Goal: Task Accomplishment & Management: Complete application form

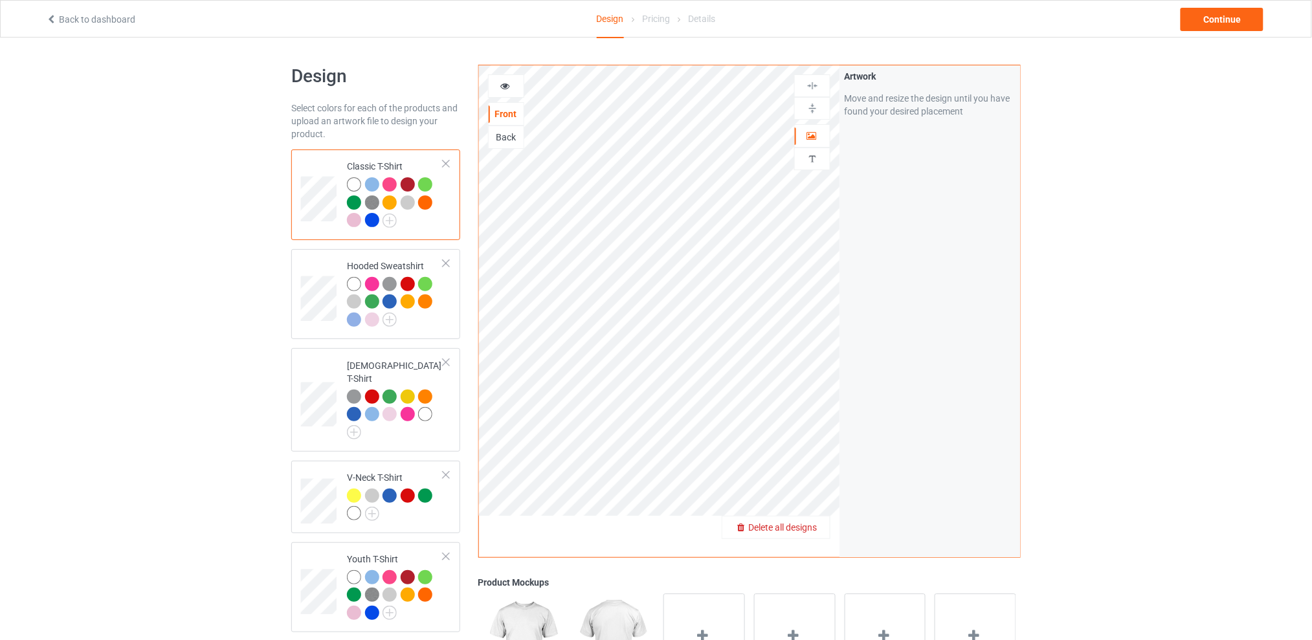
click at [802, 526] on span "Delete all designs" at bounding box center [782, 527] width 69 height 10
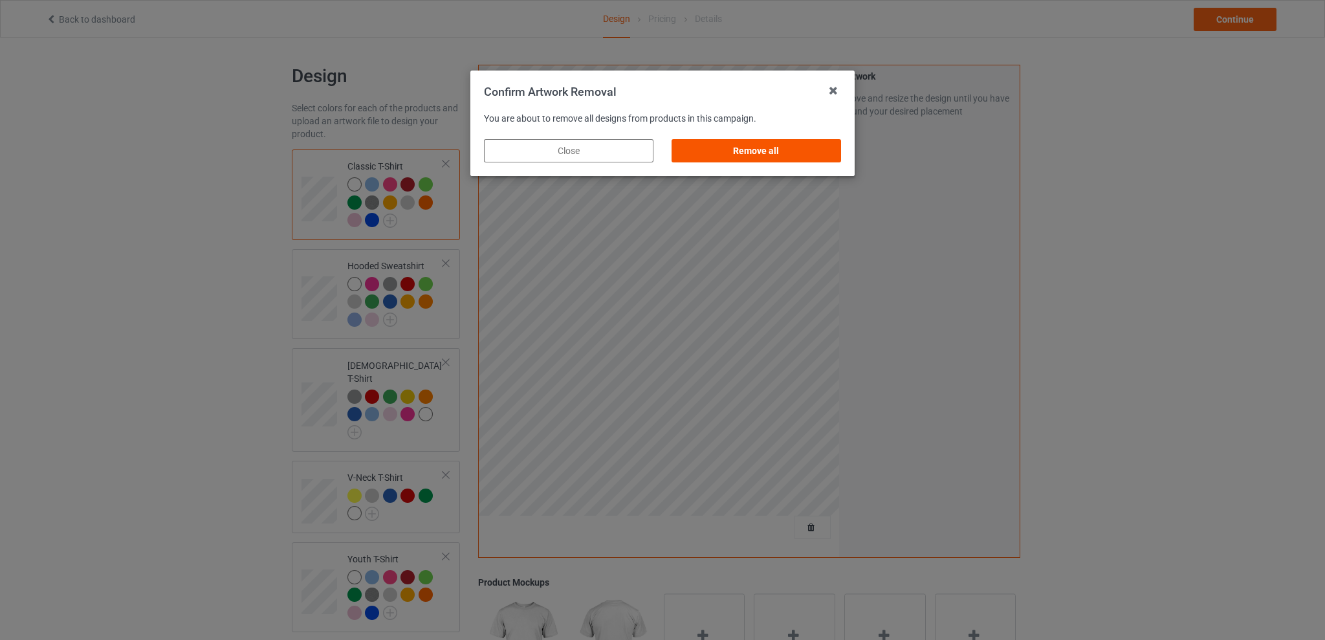
click at [775, 153] on div "Remove all" at bounding box center [757, 150] width 170 height 23
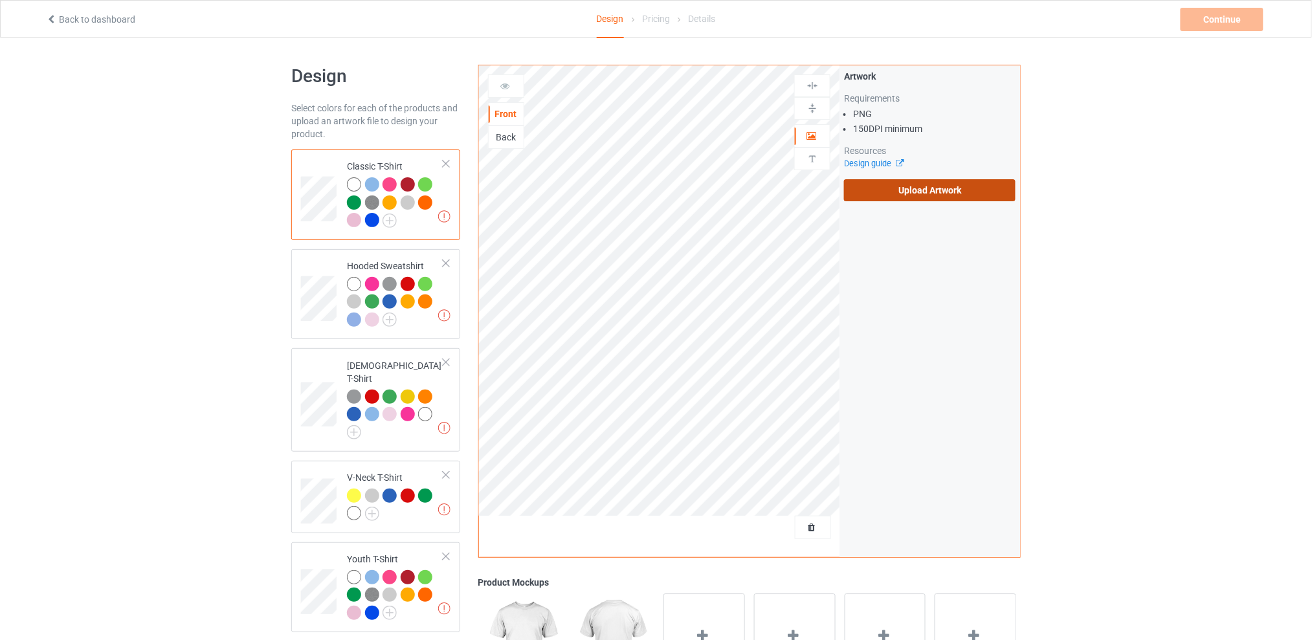
click at [894, 184] on label "Upload Artwork" at bounding box center [930, 190] width 172 height 22
click at [0, 0] on input "Upload Artwork" at bounding box center [0, 0] width 0 height 0
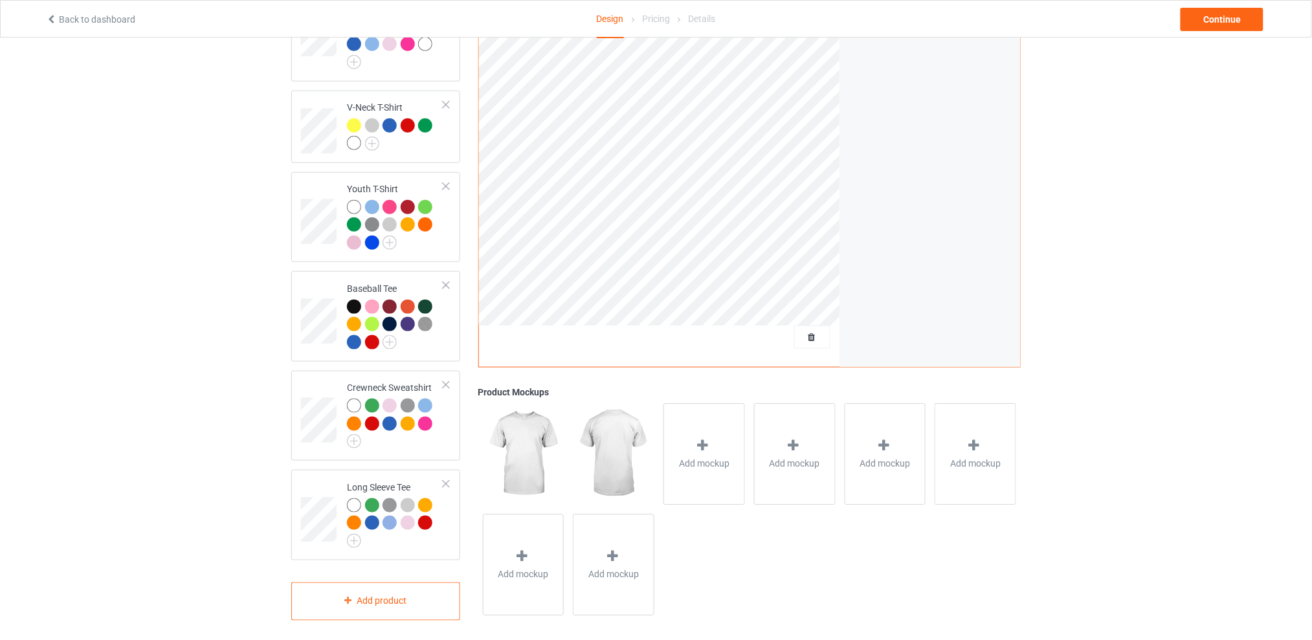
scroll to position [111, 0]
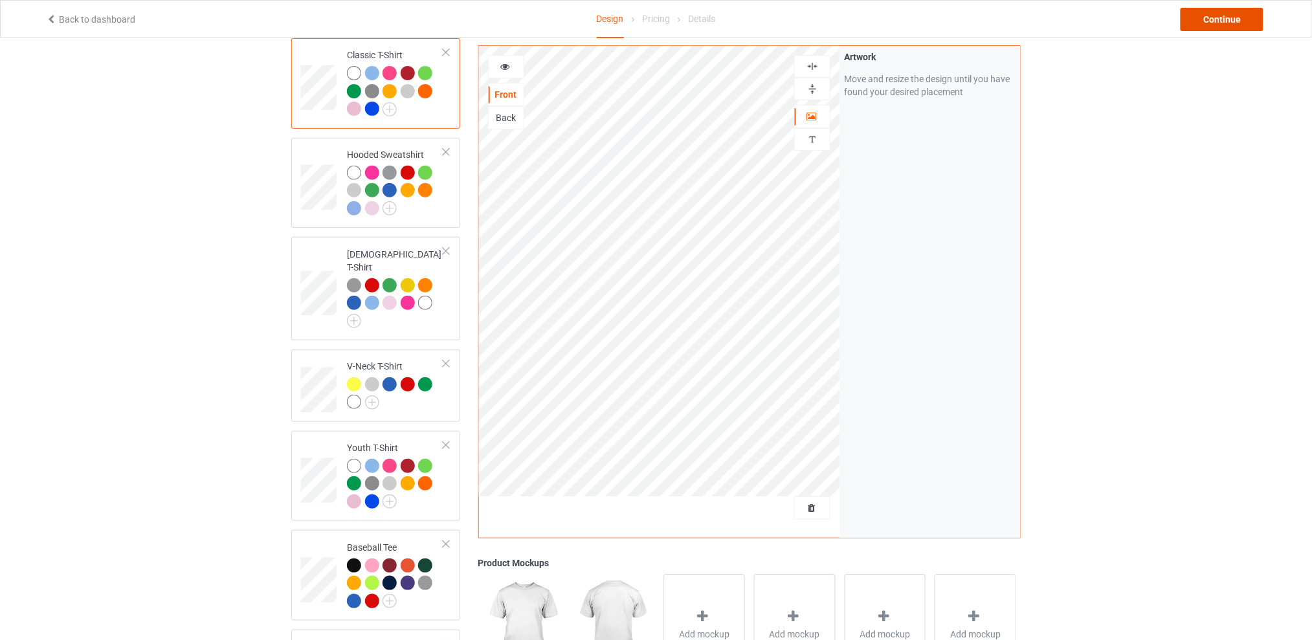
click at [1215, 17] on div "Continue" at bounding box center [1221, 19] width 83 height 23
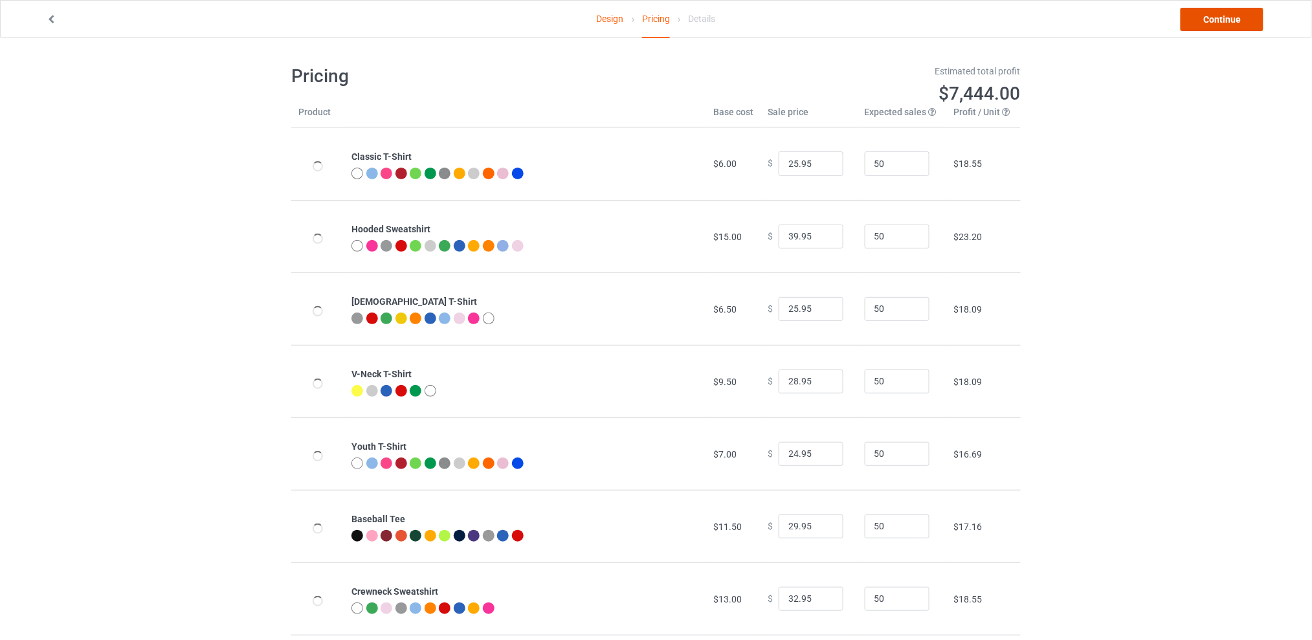
click at [1213, 27] on link "Continue" at bounding box center [1221, 19] width 83 height 23
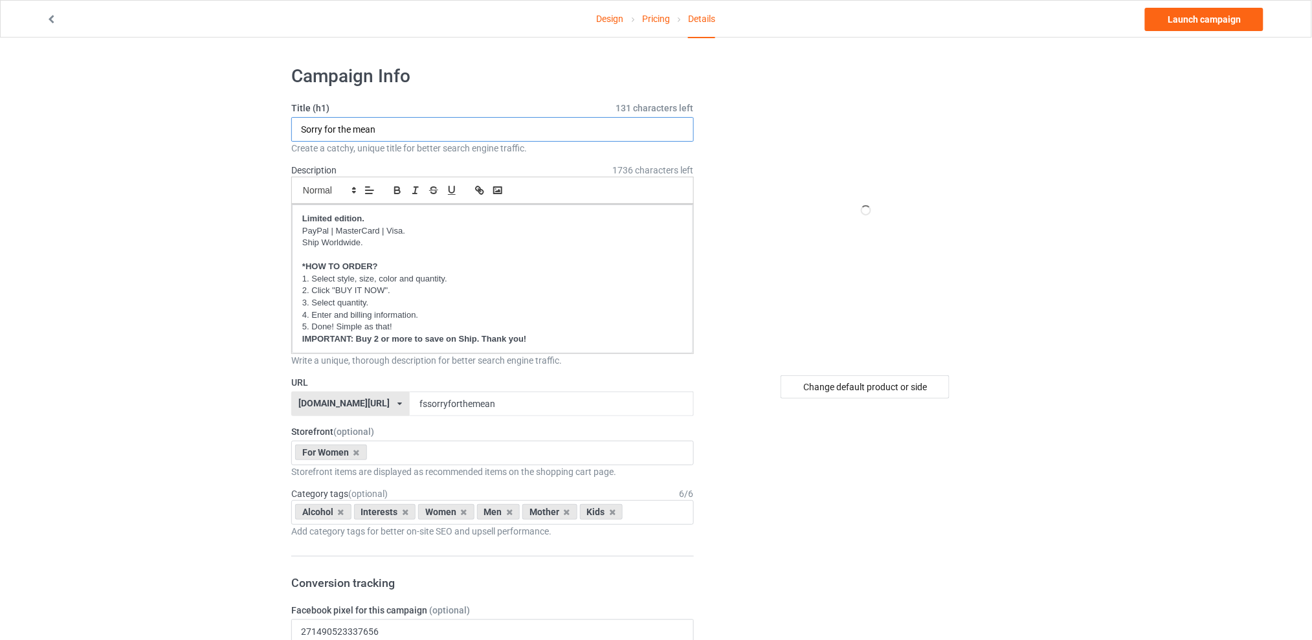
drag, startPoint x: 441, startPoint y: 130, endPoint x: 274, endPoint y: 131, distance: 167.0
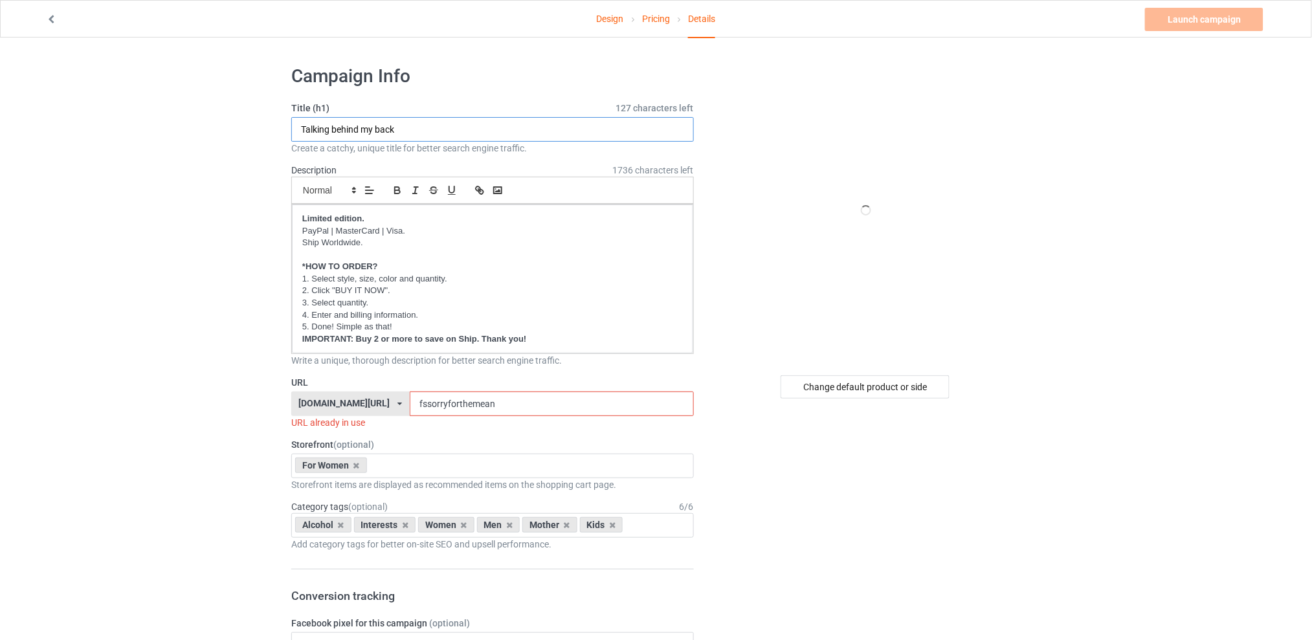
type input "Talking behind my back"
drag, startPoint x: 524, startPoint y: 404, endPoint x: 377, endPoint y: 404, distance: 146.9
click at [377, 404] on div "[DOMAIN_NAME][URL] [DOMAIN_NAME][URL] [DOMAIN_NAME][URL] [DOMAIN_NAME][URL] 5d7…" at bounding box center [492, 404] width 403 height 25
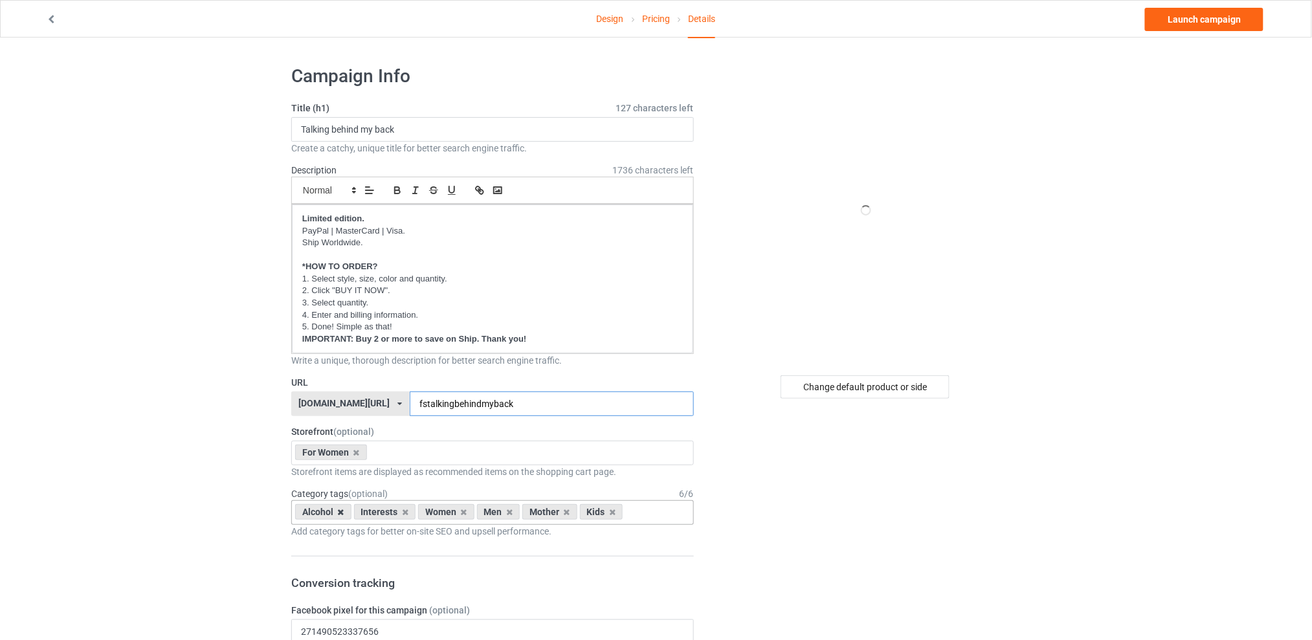
type input "fstalkingbehindmyback"
click at [339, 511] on icon at bounding box center [341, 512] width 6 height 8
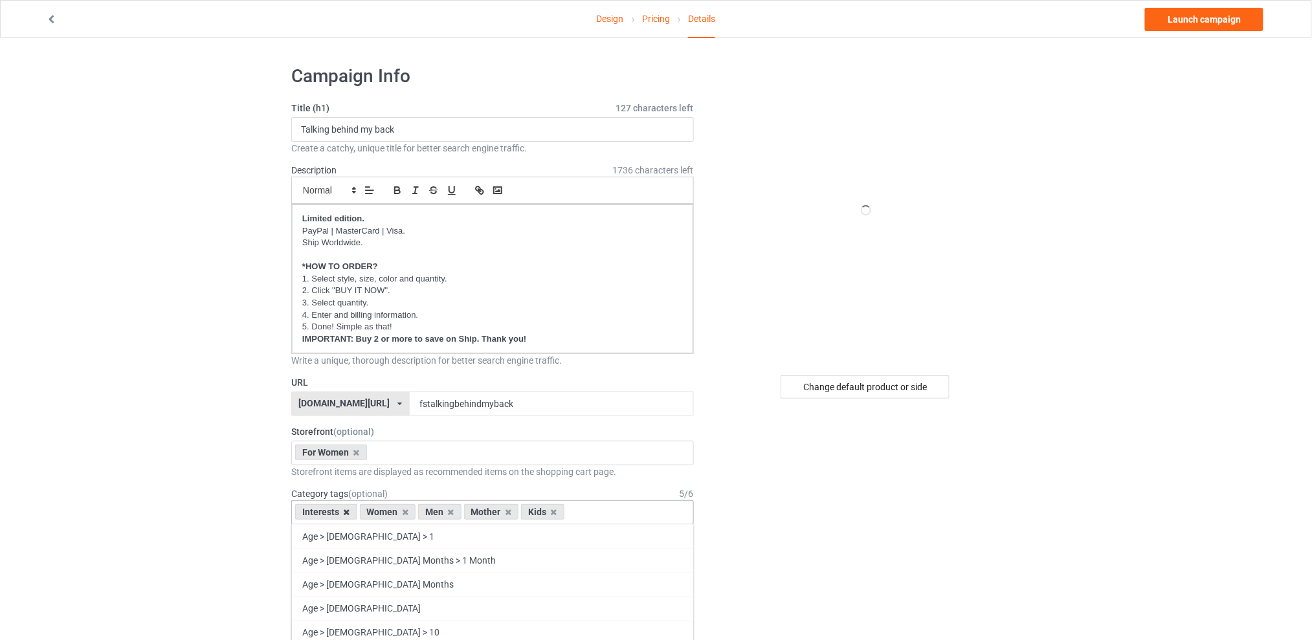
click at [346, 514] on icon at bounding box center [347, 512] width 6 height 8
click at [384, 507] on div "Men" at bounding box center [375, 512] width 43 height 16
click at [384, 512] on icon at bounding box center [386, 512] width 6 height 8
click at [397, 513] on icon at bounding box center [398, 512] width 6 height 8
click at [386, 515] on icon at bounding box center [386, 512] width 6 height 8
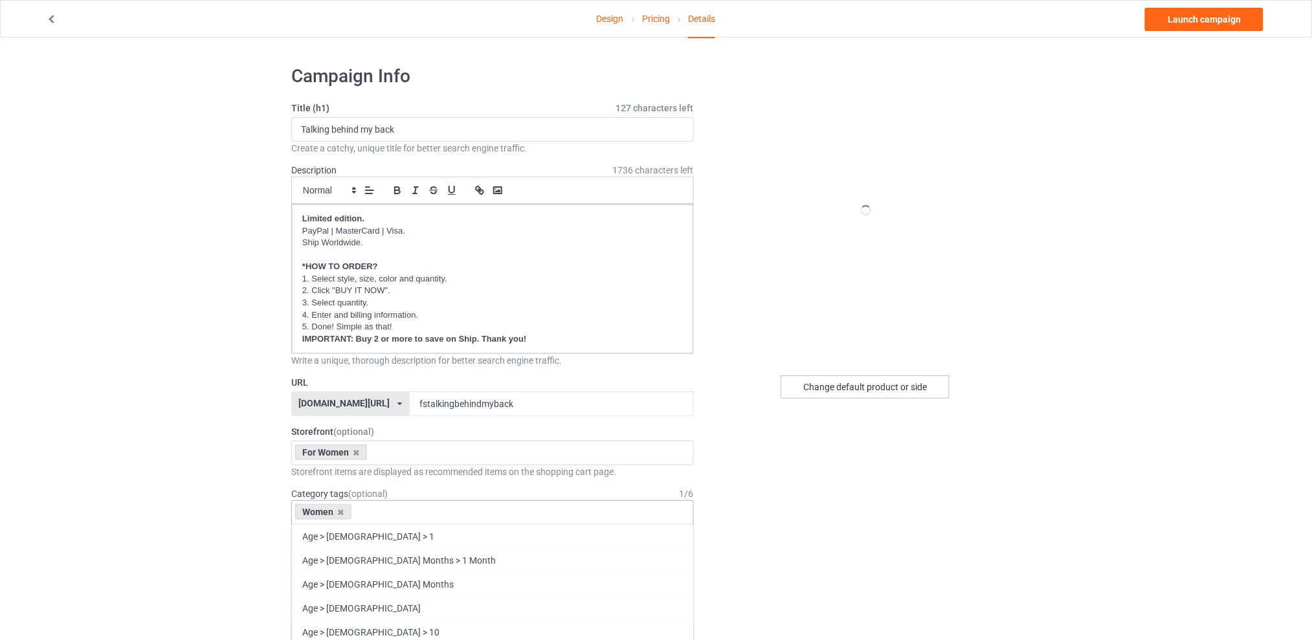
click at [850, 386] on div "Change default product or side" at bounding box center [864, 386] width 169 height 23
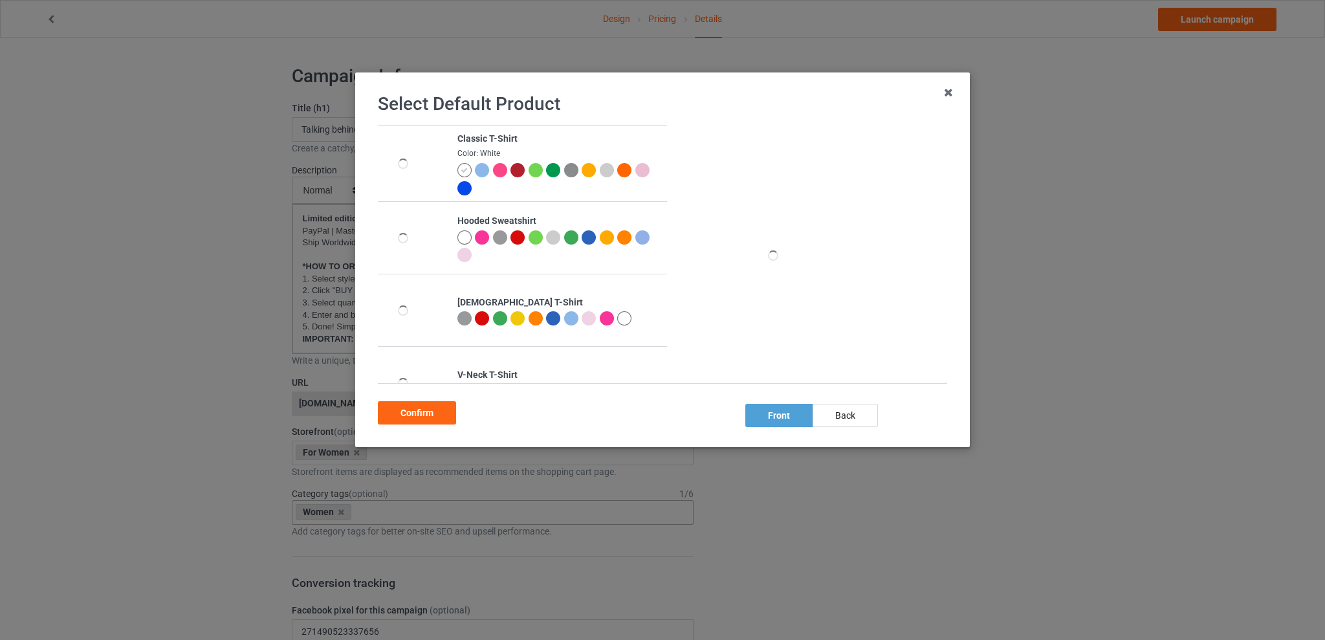
scroll to position [326, 0]
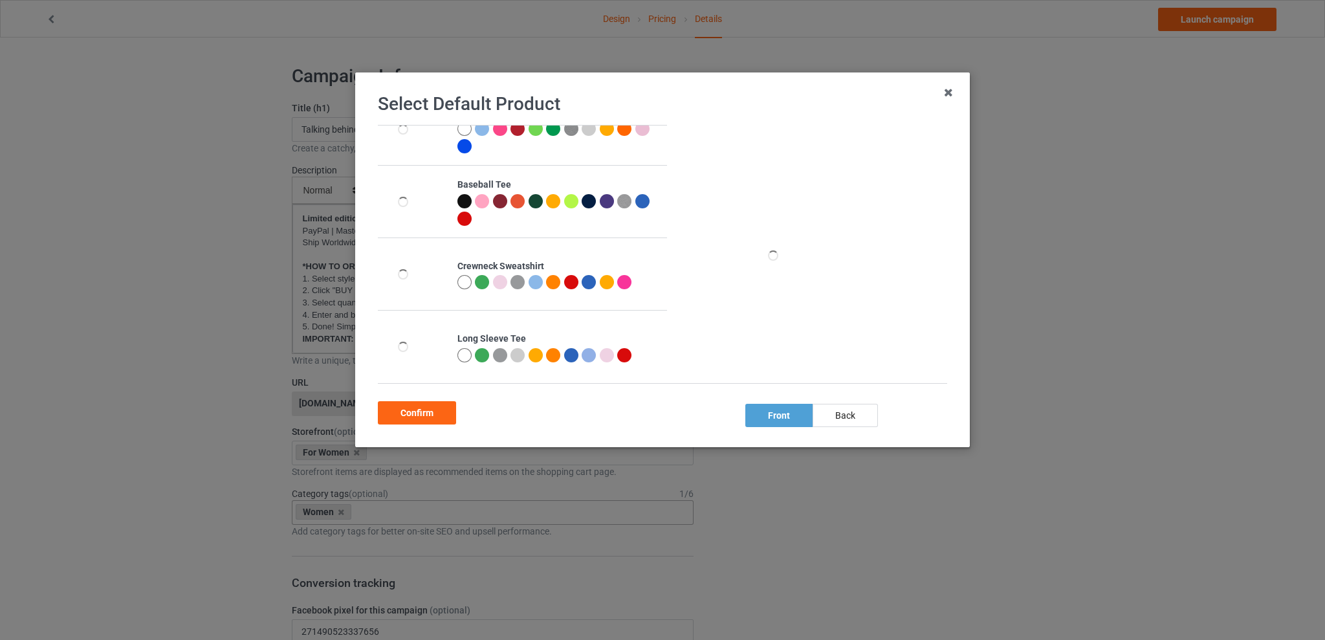
click at [603, 280] on div at bounding box center [607, 282] width 14 height 14
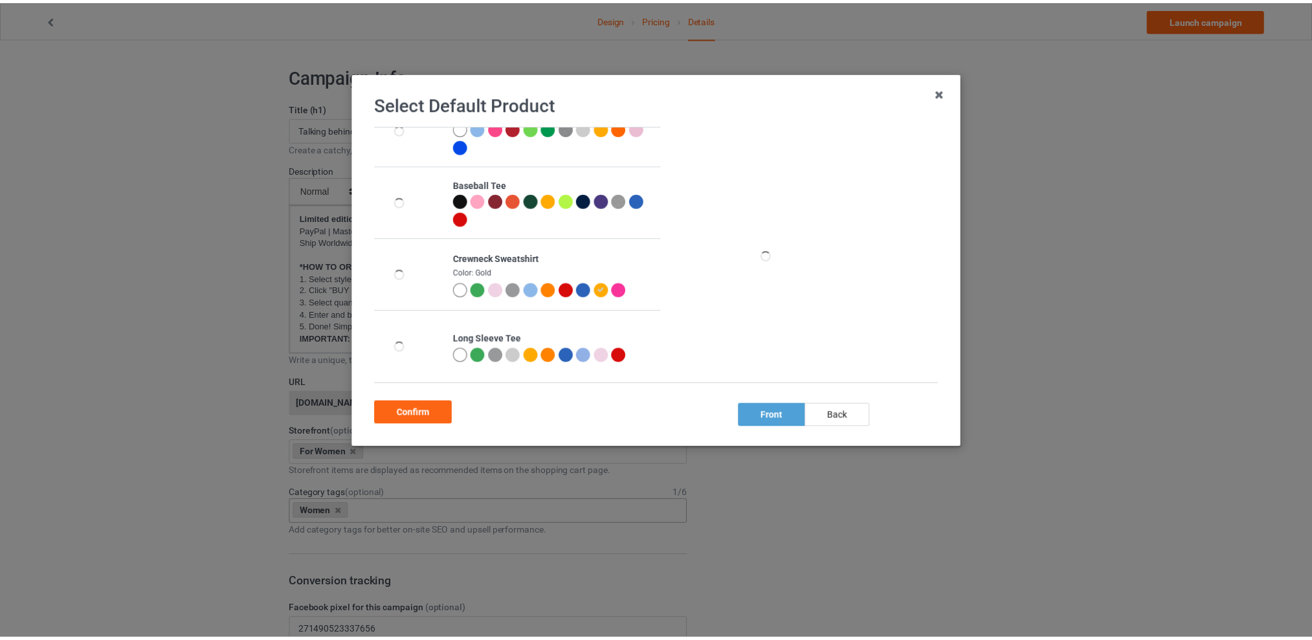
scroll to position [322, 0]
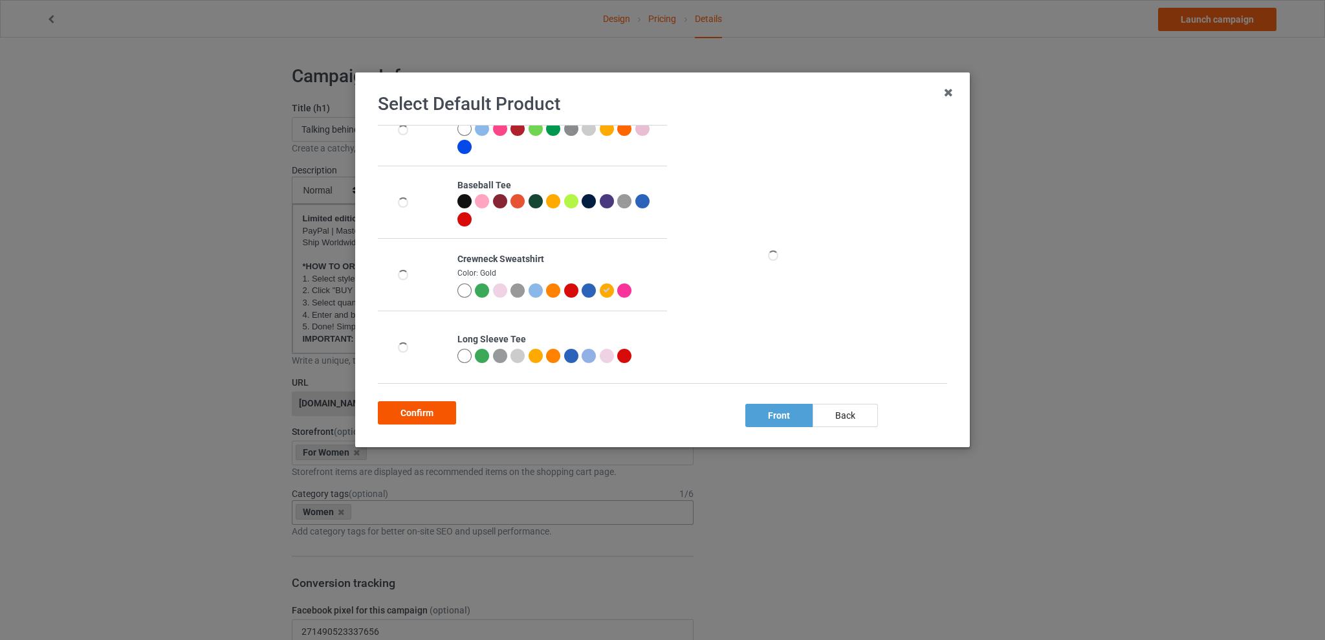
click at [426, 410] on div "Confirm" at bounding box center [417, 412] width 78 height 23
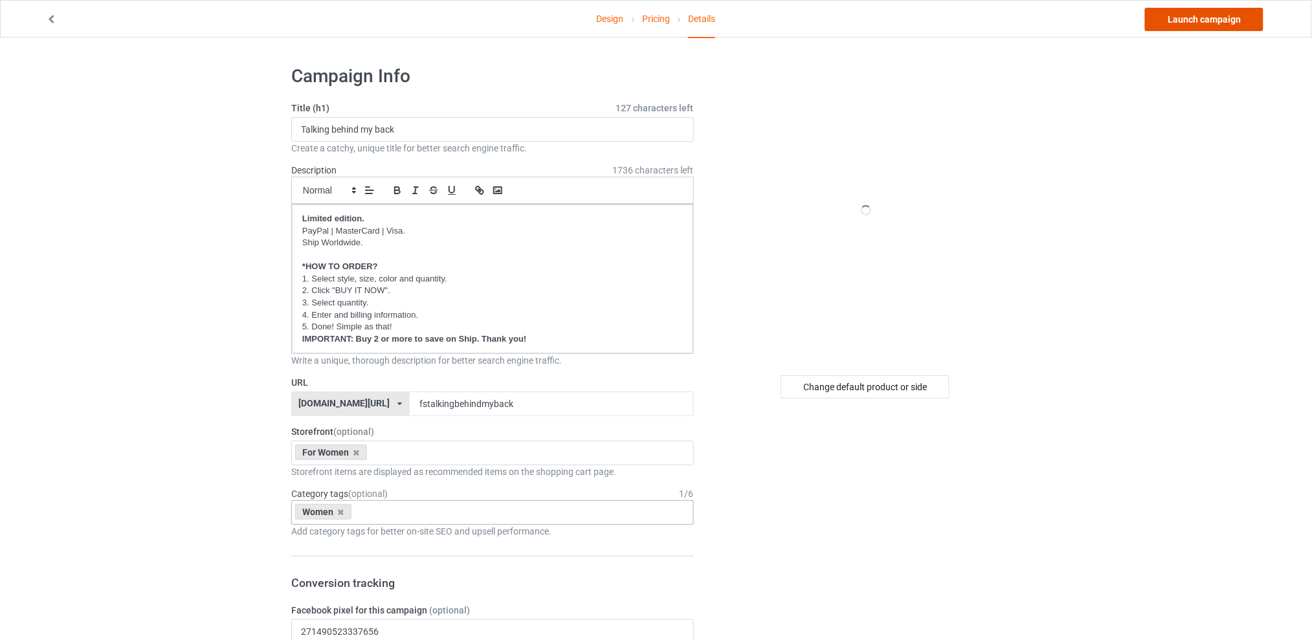
click at [1180, 21] on link "Launch campaign" at bounding box center [1204, 19] width 118 height 23
